Goal: Information Seeking & Learning: Find specific fact

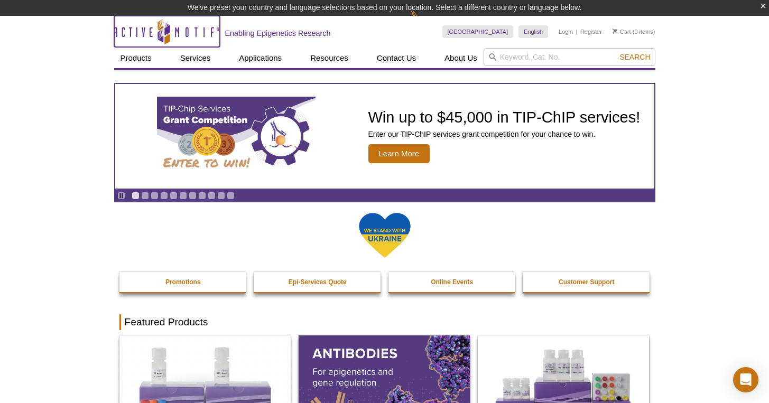
click at [164, 28] on icon at bounding box center [166, 30] width 5 height 10
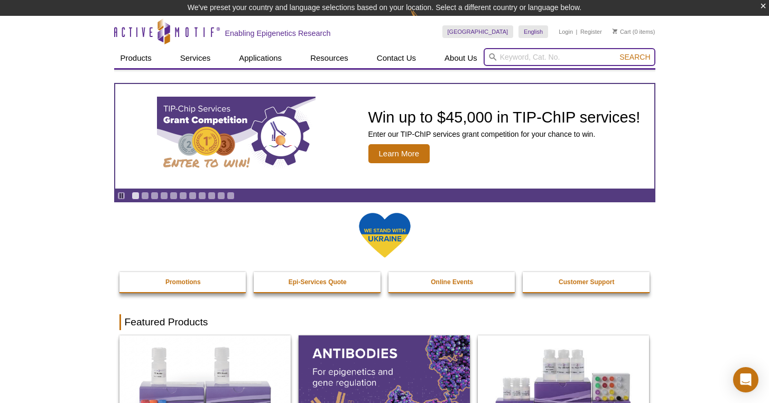
click at [529, 61] on input "search" at bounding box center [569, 57] width 172 height 18
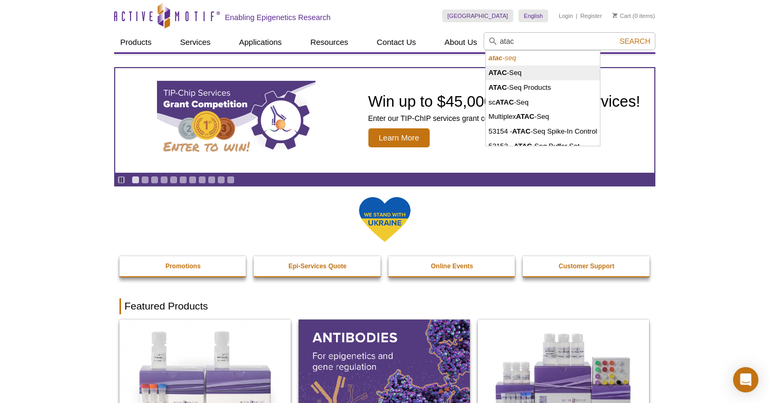
click at [524, 74] on li "ATAC -Seq" at bounding box center [542, 73] width 114 height 15
type input "ATAC-Seq"
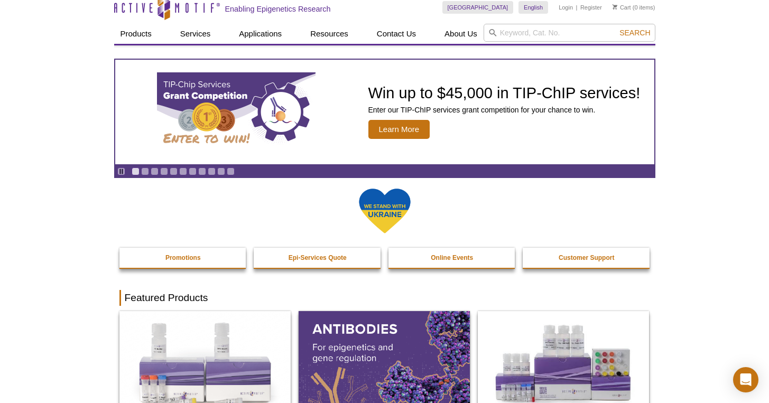
scroll to position [10, 0]
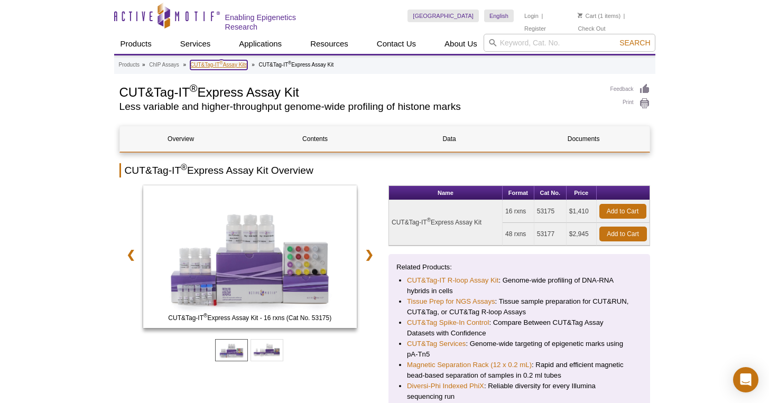
click at [224, 65] on link "CUT&Tag-IT ® Assay Kits" at bounding box center [218, 65] width 57 height 10
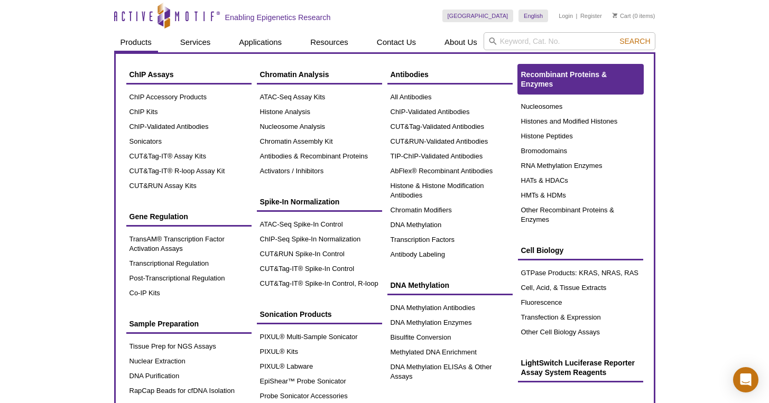
click at [580, 77] on span "Recombinant Proteins & Enzymes" at bounding box center [564, 79] width 86 height 18
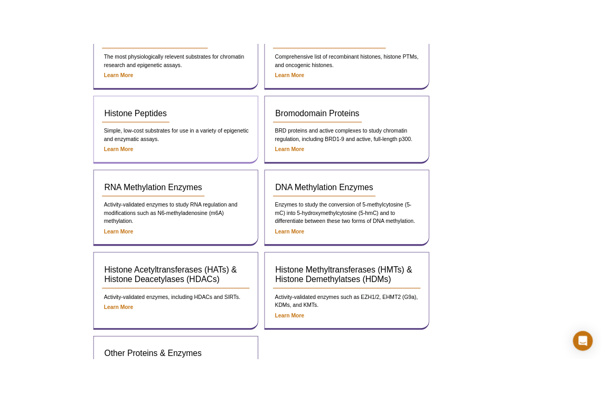
scroll to position [111, 0]
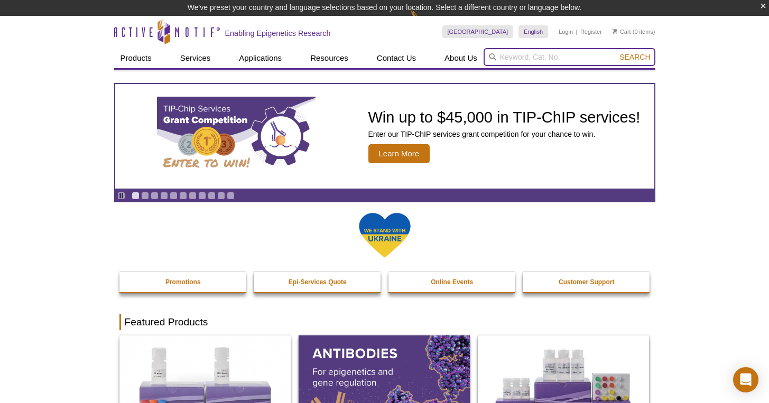
click at [522, 63] on input "search" at bounding box center [569, 57] width 172 height 18
paste input "39566"
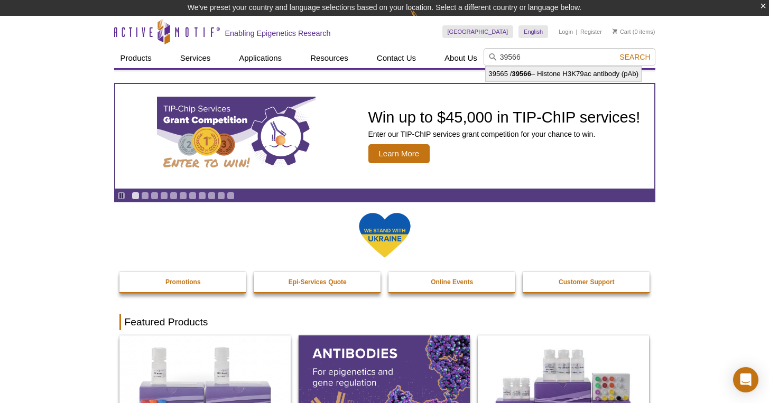
click at [531, 68] on li "39565 / 39566 – Histone H3K79ac antibody (pAb)" at bounding box center [562, 74] width 155 height 15
type input "39565 / 39566 – Histone H3K79ac antibody (pAb)"
